Goal: Task Accomplishment & Management: Manage account settings

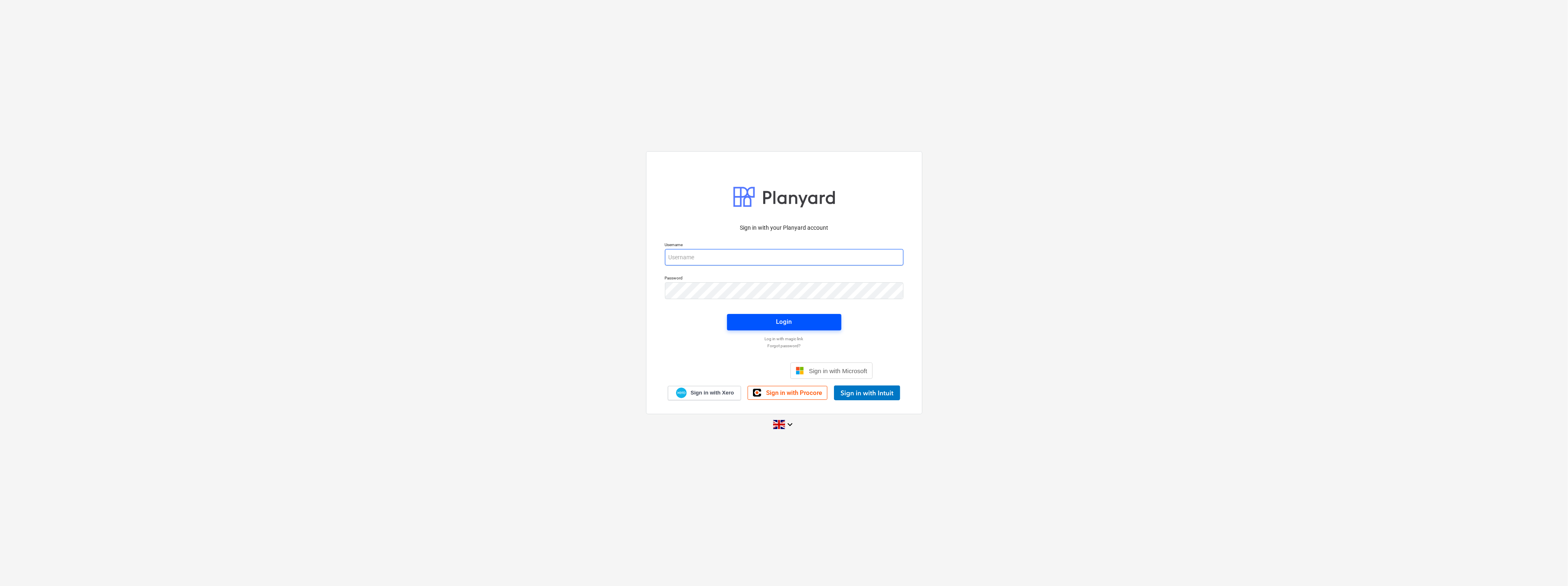
type input "[EMAIL_ADDRESS][DOMAIN_NAME]"
click at [770, 319] on span "Login" at bounding box center [784, 322] width 94 height 11
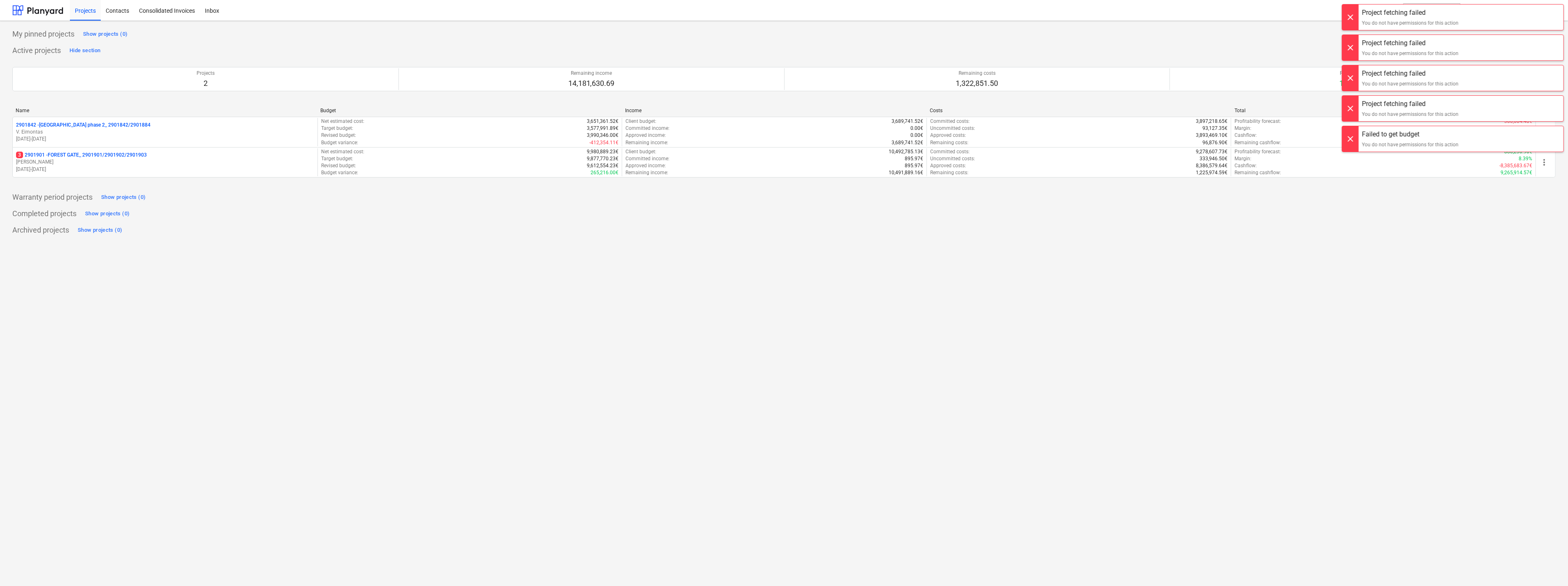
click at [1346, 134] on div at bounding box center [1350, 139] width 16 height 26
click at [1349, 107] on div at bounding box center [1350, 108] width 16 height 26
click at [1351, 80] on div at bounding box center [1350, 78] width 16 height 26
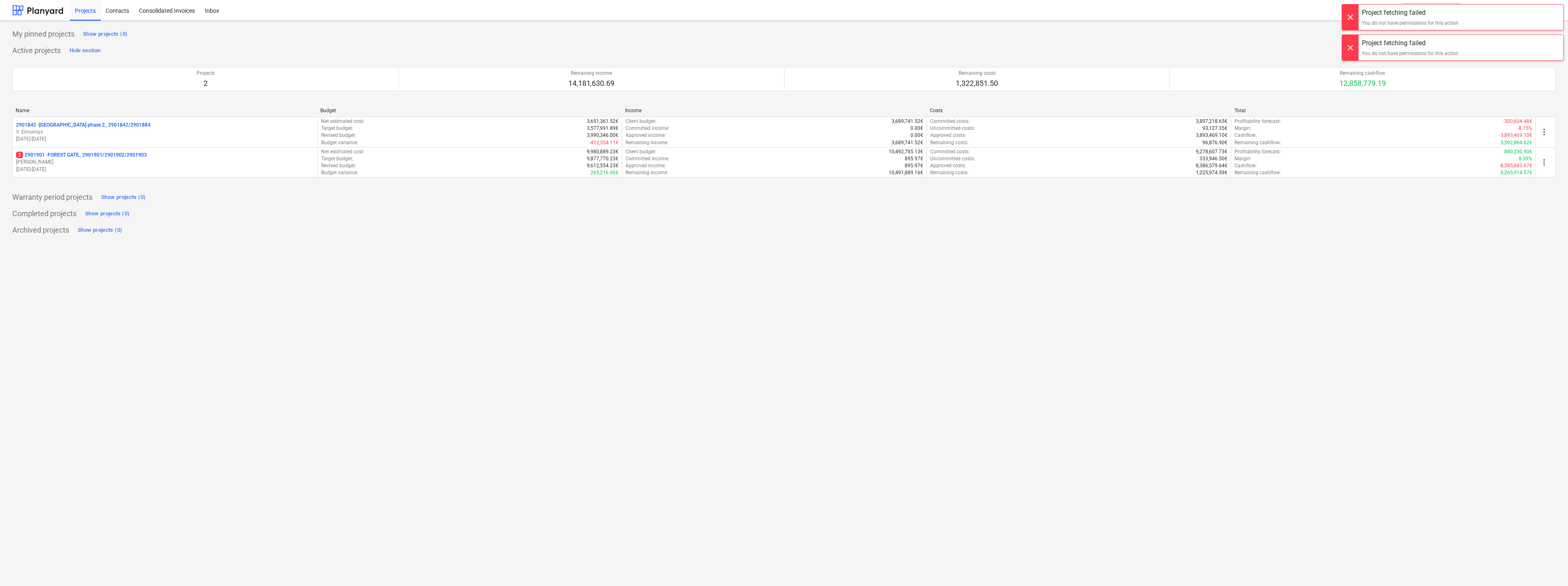
drag, startPoint x: 1353, startPoint y: 45, endPoint x: 1352, endPoint y: 29, distance: 16.0
click at [1353, 44] on div at bounding box center [1350, 47] width 16 height 26
click at [1351, 19] on div at bounding box center [1350, 17] width 16 height 26
click at [1545, 10] on div "L. Simanska keyboard_arrow_down" at bounding box center [1535, 10] width 42 height 21
click at [1508, 82] on div "Log out" at bounding box center [1517, 82] width 77 height 13
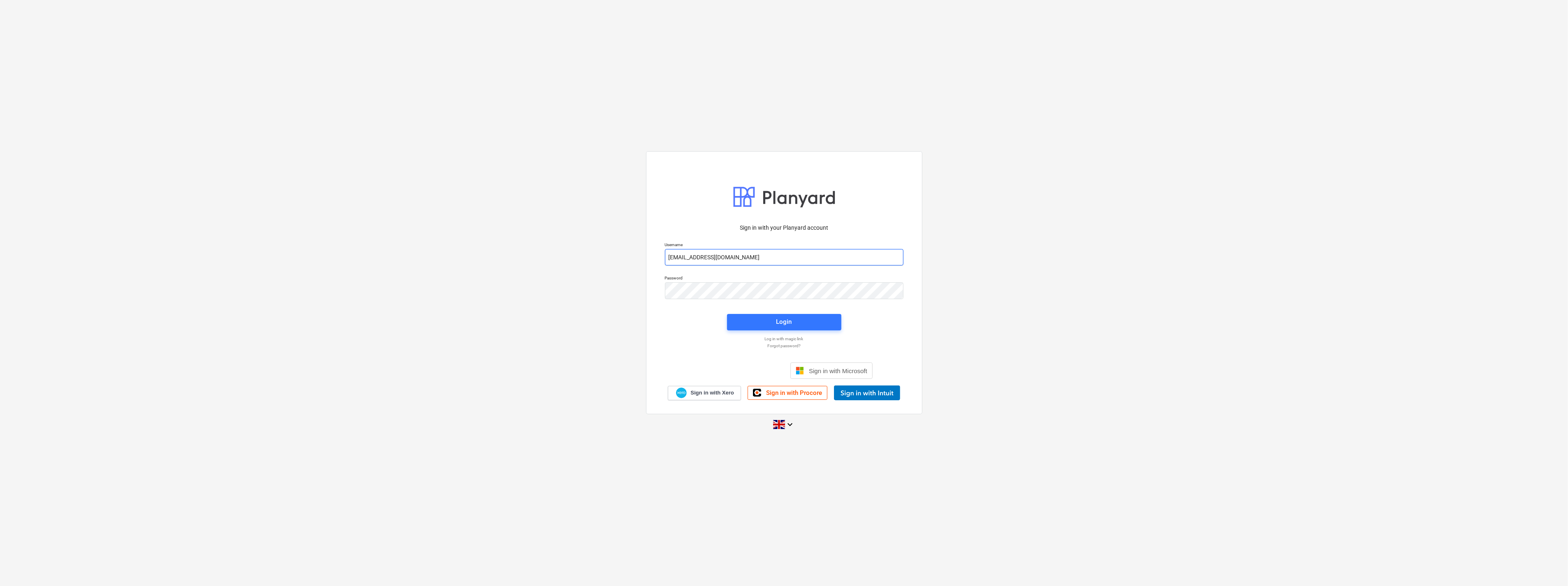
click at [715, 257] on input "[EMAIL_ADDRESS][DOMAIN_NAME]" at bounding box center [784, 257] width 239 height 16
type input "[EMAIL_ADDRESS][DOMAIN_NAME]"
click at [769, 317] on span "Login" at bounding box center [784, 322] width 94 height 11
